Goal: Find specific page/section: Find specific page/section

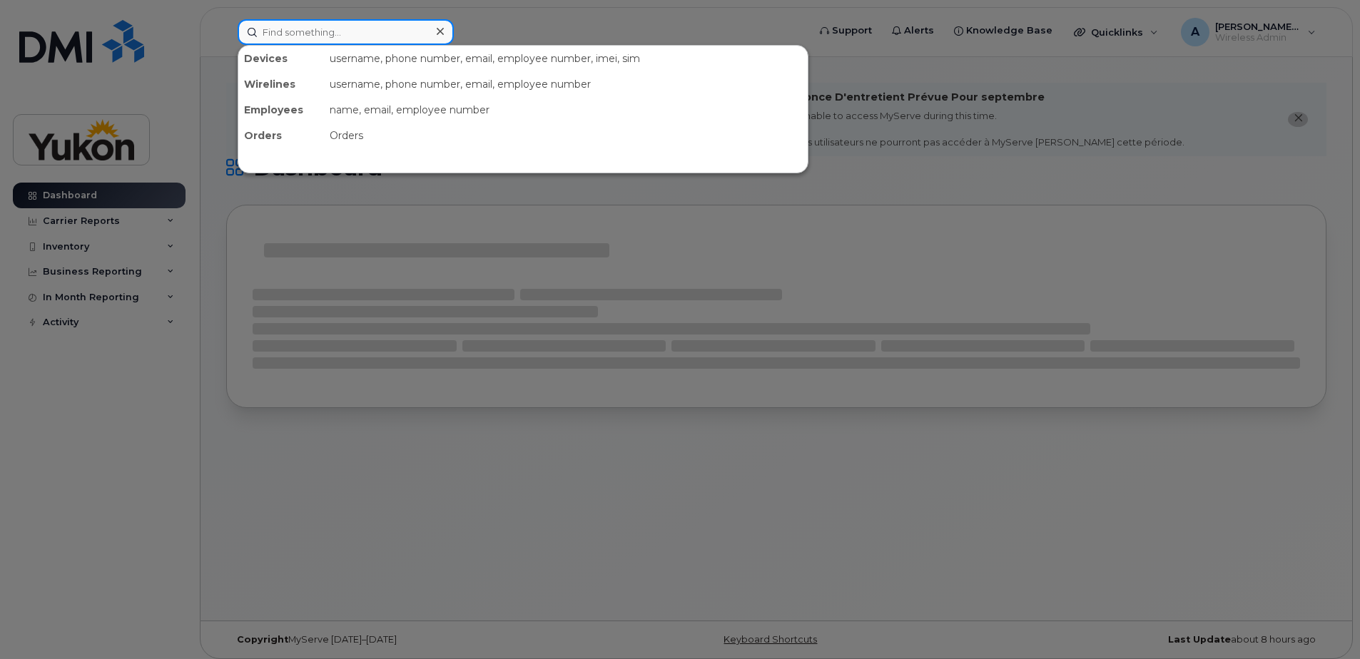
click at [294, 30] on input at bounding box center [346, 32] width 216 height 26
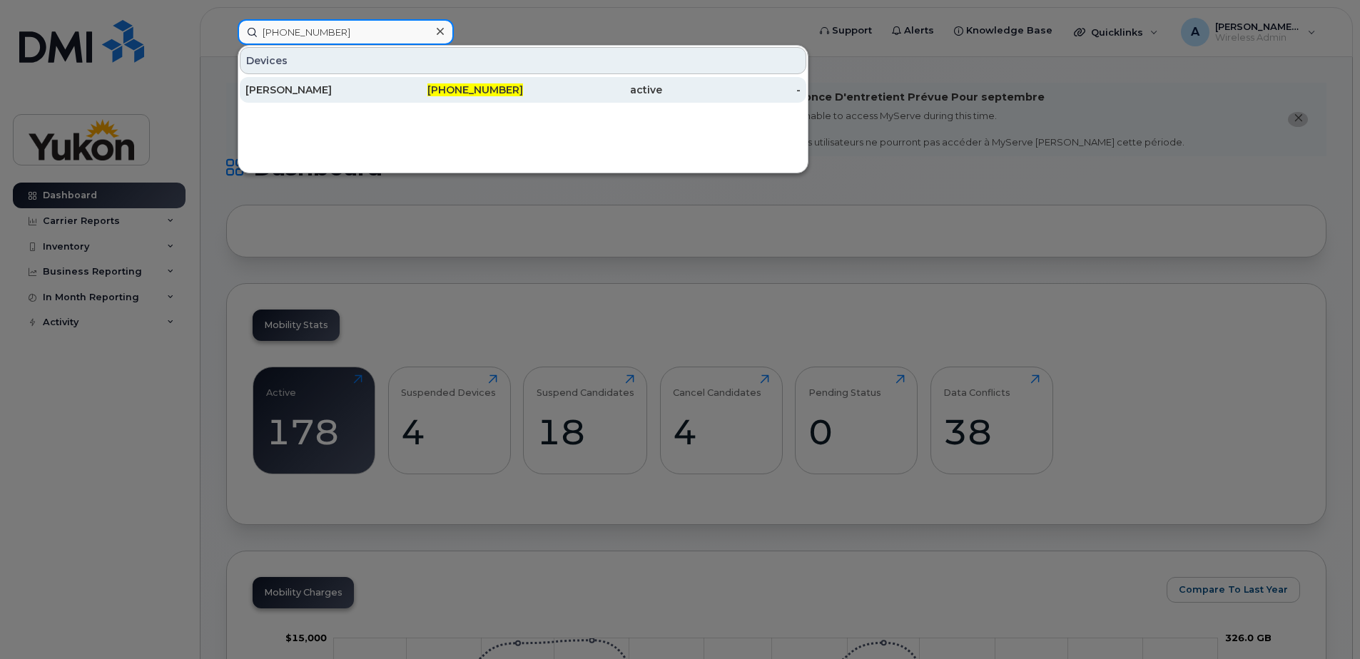
type input "[PHONE_NUMBER]"
click at [415, 93] on div "[PHONE_NUMBER]" at bounding box center [453, 90] width 139 height 14
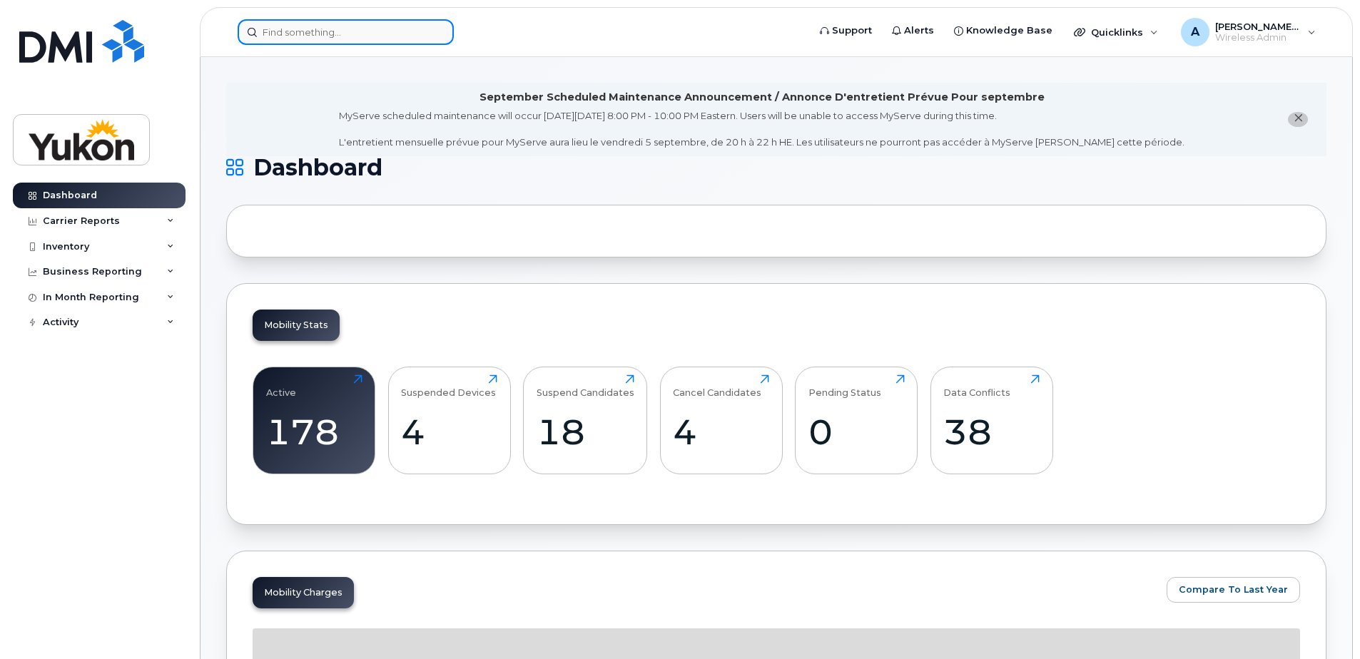
click at [337, 28] on input at bounding box center [346, 32] width 216 height 26
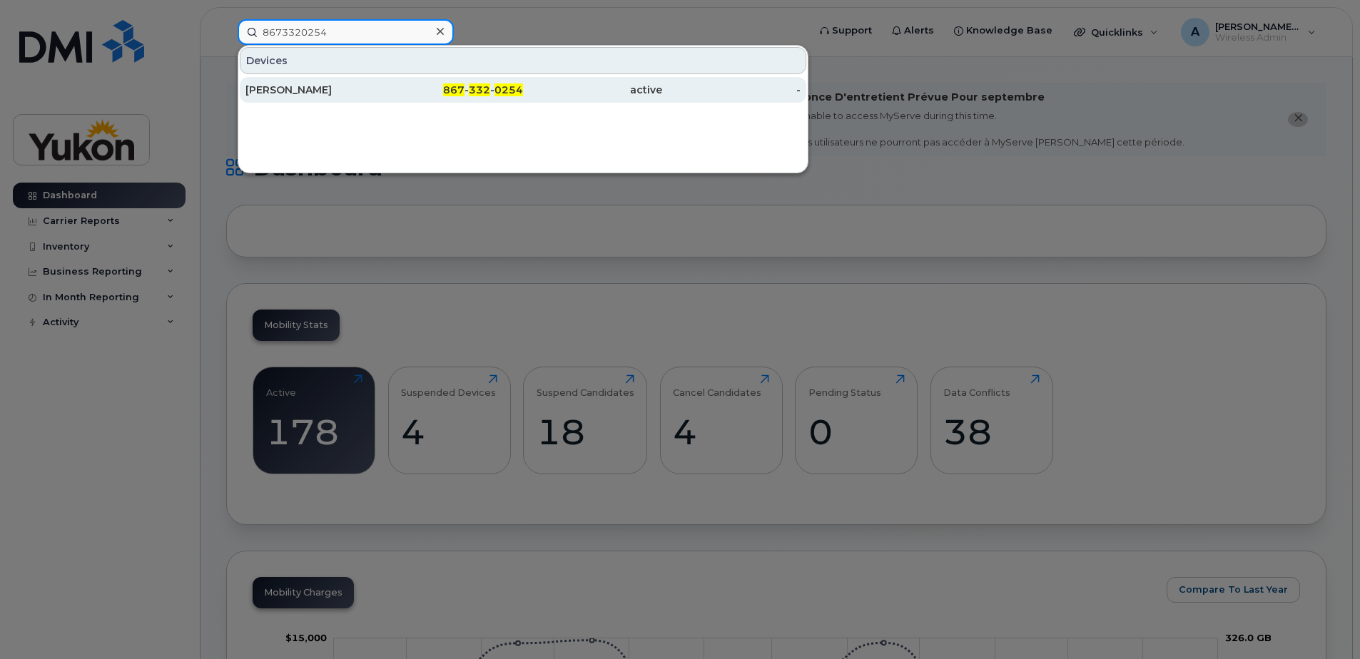
type input "8673320254"
click at [367, 93] on div "[PERSON_NAME]" at bounding box center [314, 90] width 139 height 14
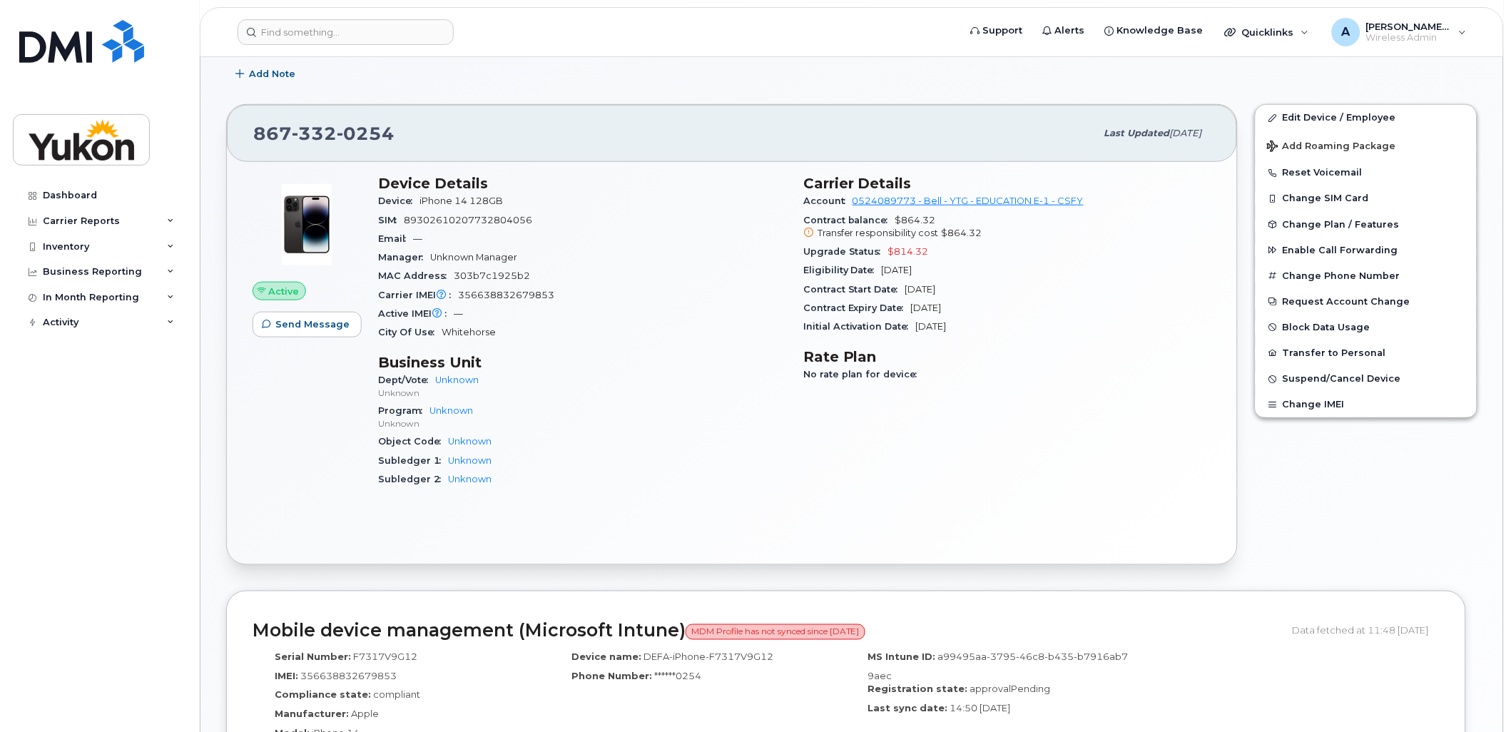
scroll to position [317, 0]
